Goal: Information Seeking & Learning: Learn about a topic

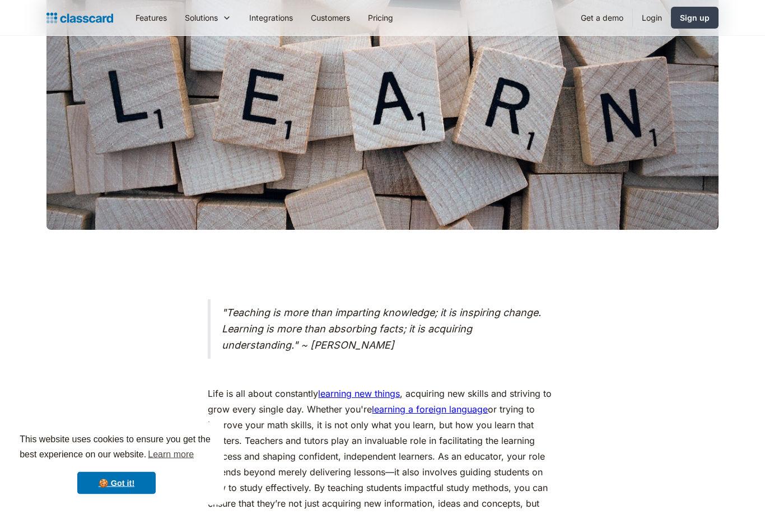
scroll to position [351, 0]
click at [143, 494] on link "🍪 Got it!" at bounding box center [116, 483] width 78 height 22
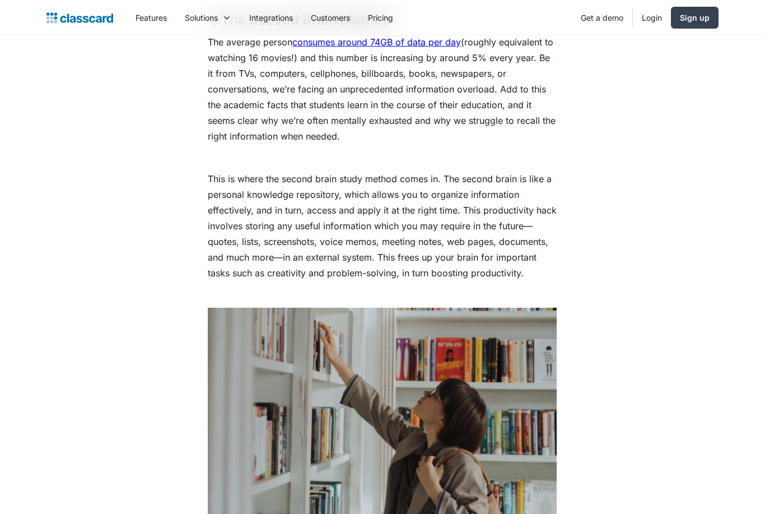
scroll to position [1453, 0]
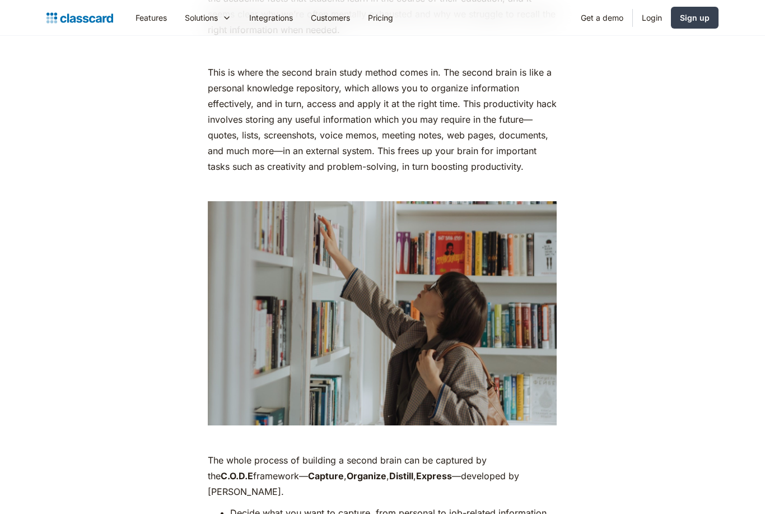
scroll to position [1562, 0]
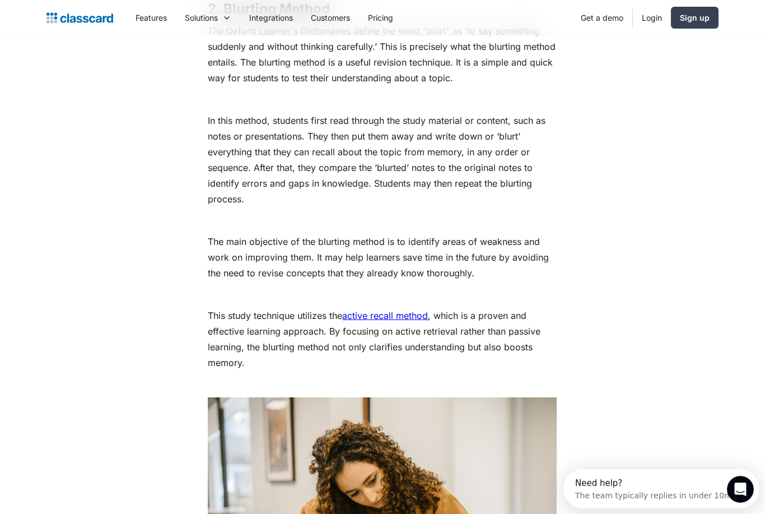
scroll to position [0, 0]
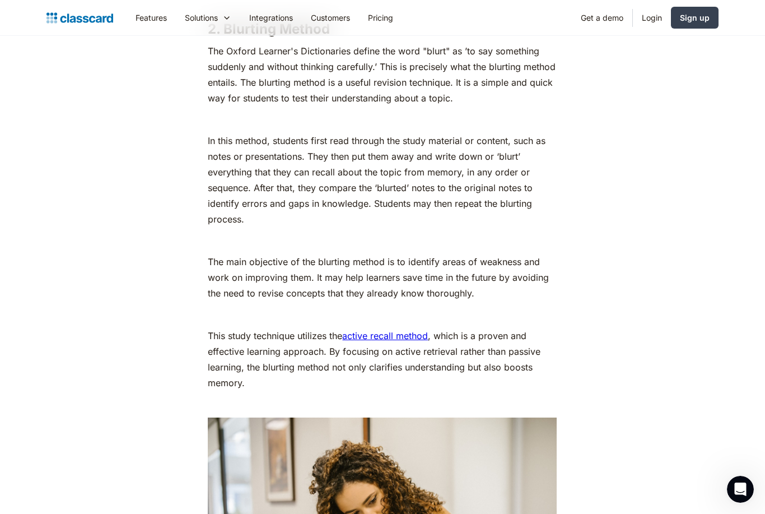
scroll to position [2616, 0]
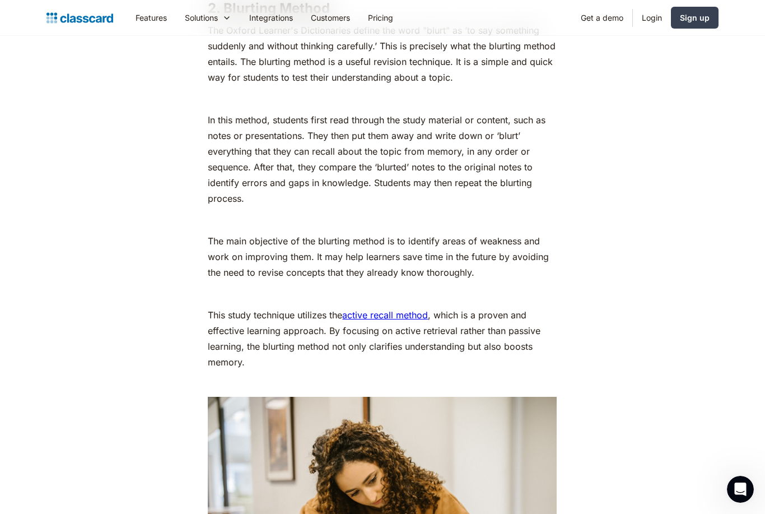
scroll to position [2612, 0]
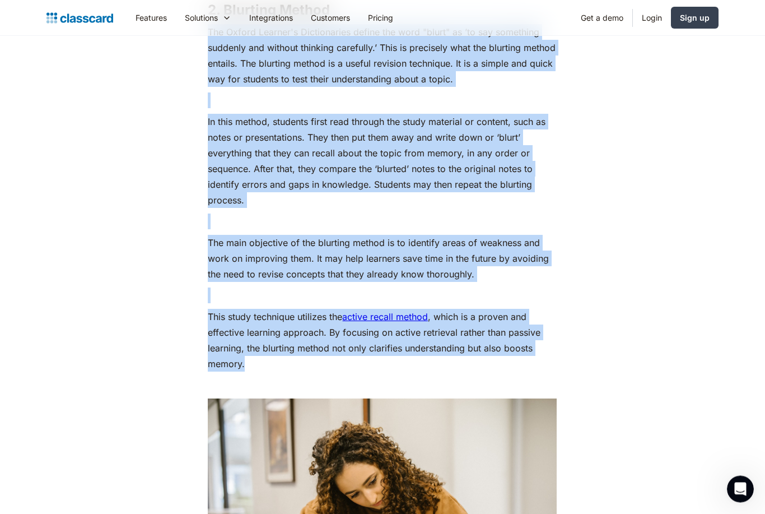
copy div "Lor Ipsumd Sitamet'c Adipiscingel seddoe tem inci "utlab" et ’do mag aliquaeni …"
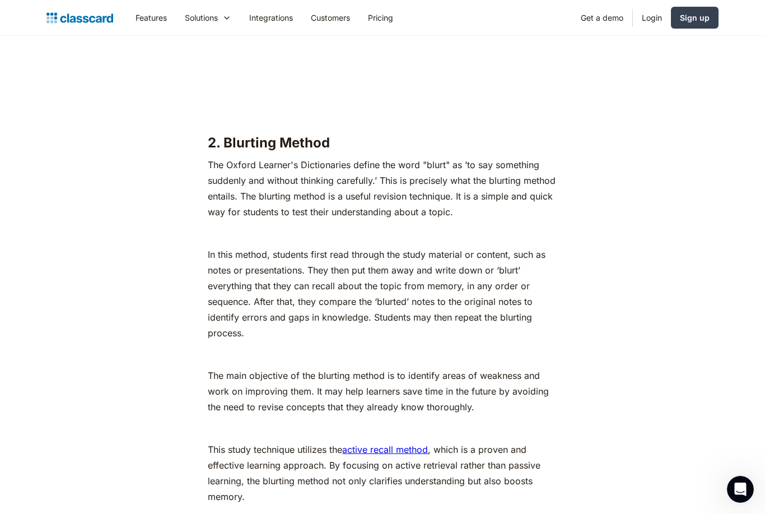
scroll to position [2455, 0]
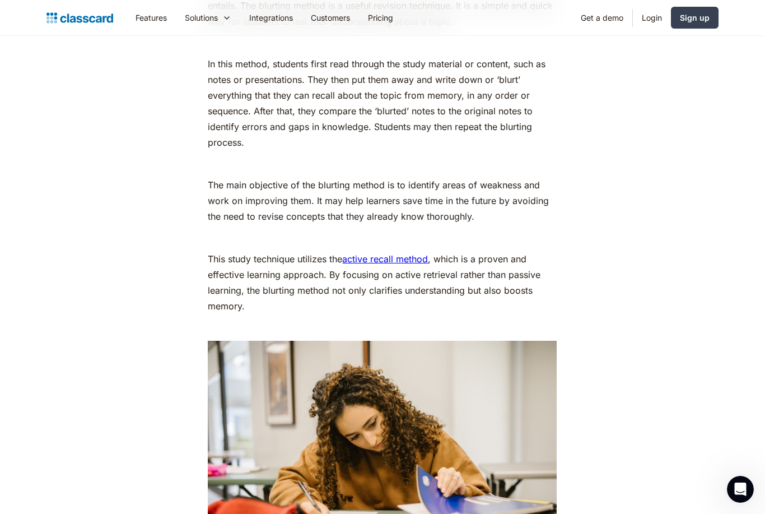
scroll to position [2670, 0]
